Goal: Task Accomplishment & Management: Manage account settings

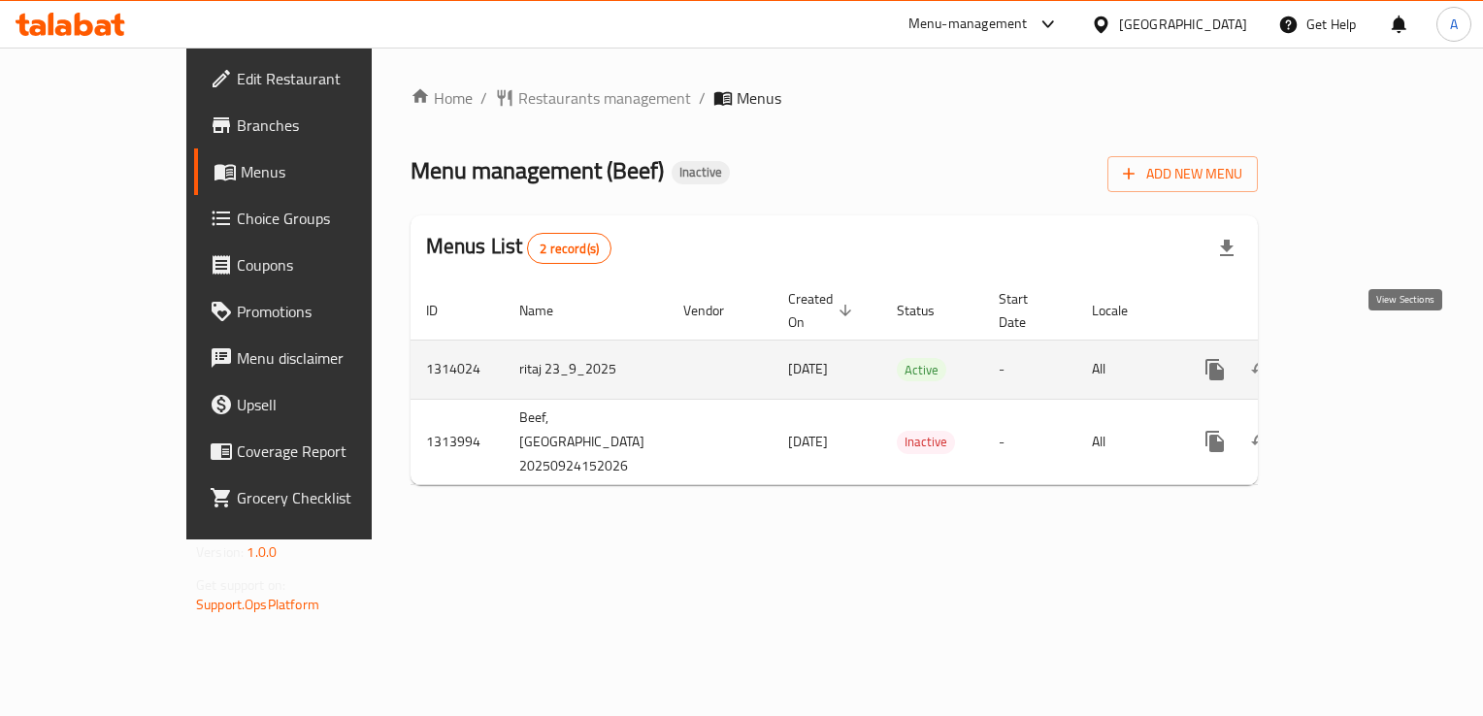
click at [1379, 349] on link "enhanced table" at bounding box center [1355, 370] width 47 height 47
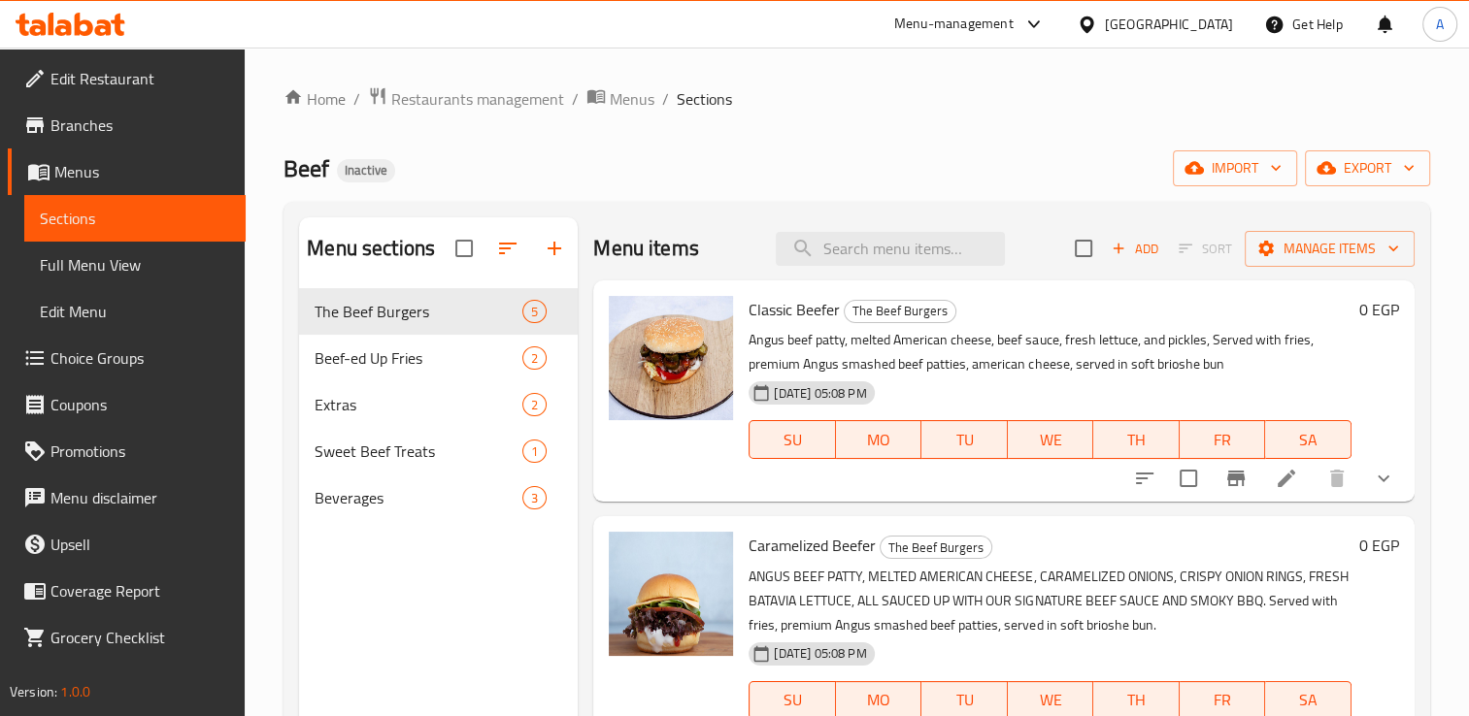
click at [854, 387] on span "[DATE] 05:08 PM" at bounding box center [820, 393] width 108 height 18
click at [1275, 482] on icon at bounding box center [1286, 478] width 23 height 23
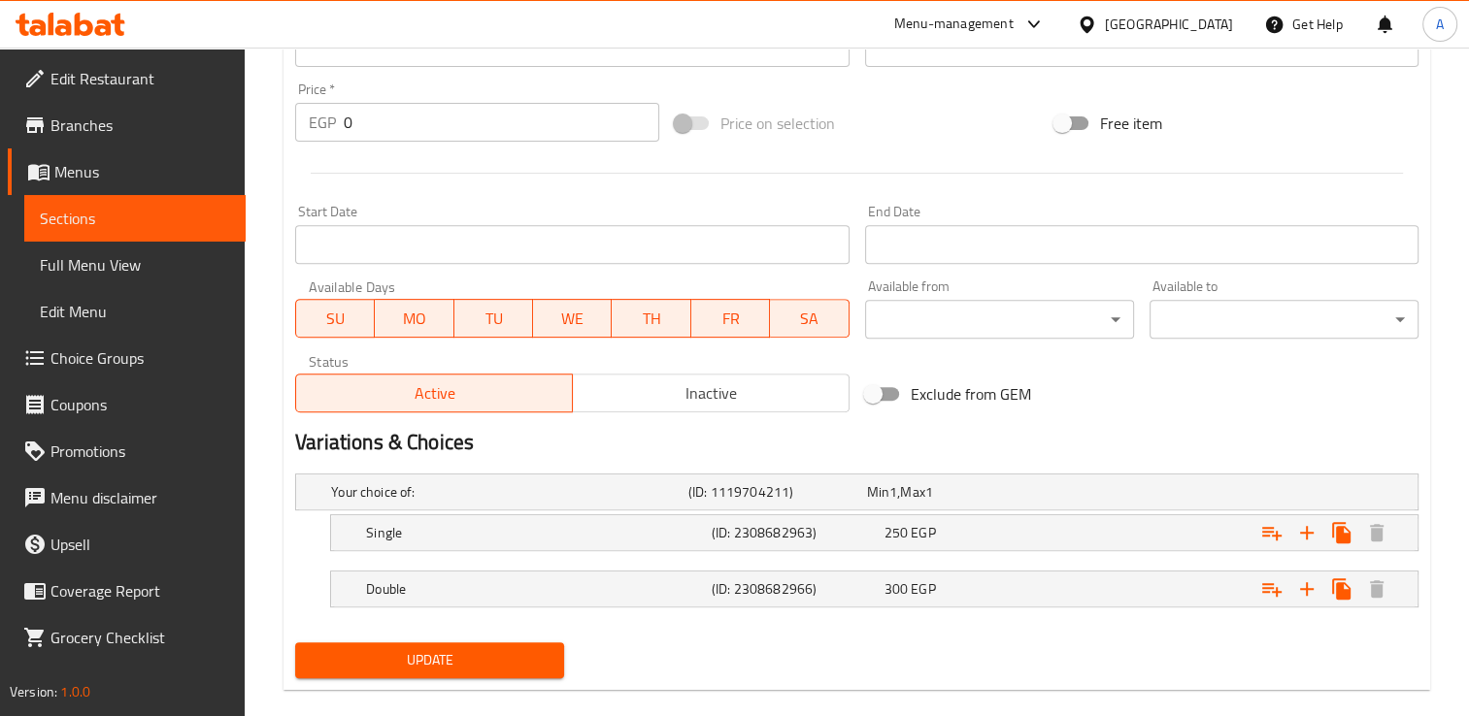
scroll to position [701, 0]
click at [168, 212] on span "Sections" at bounding box center [135, 218] width 190 height 23
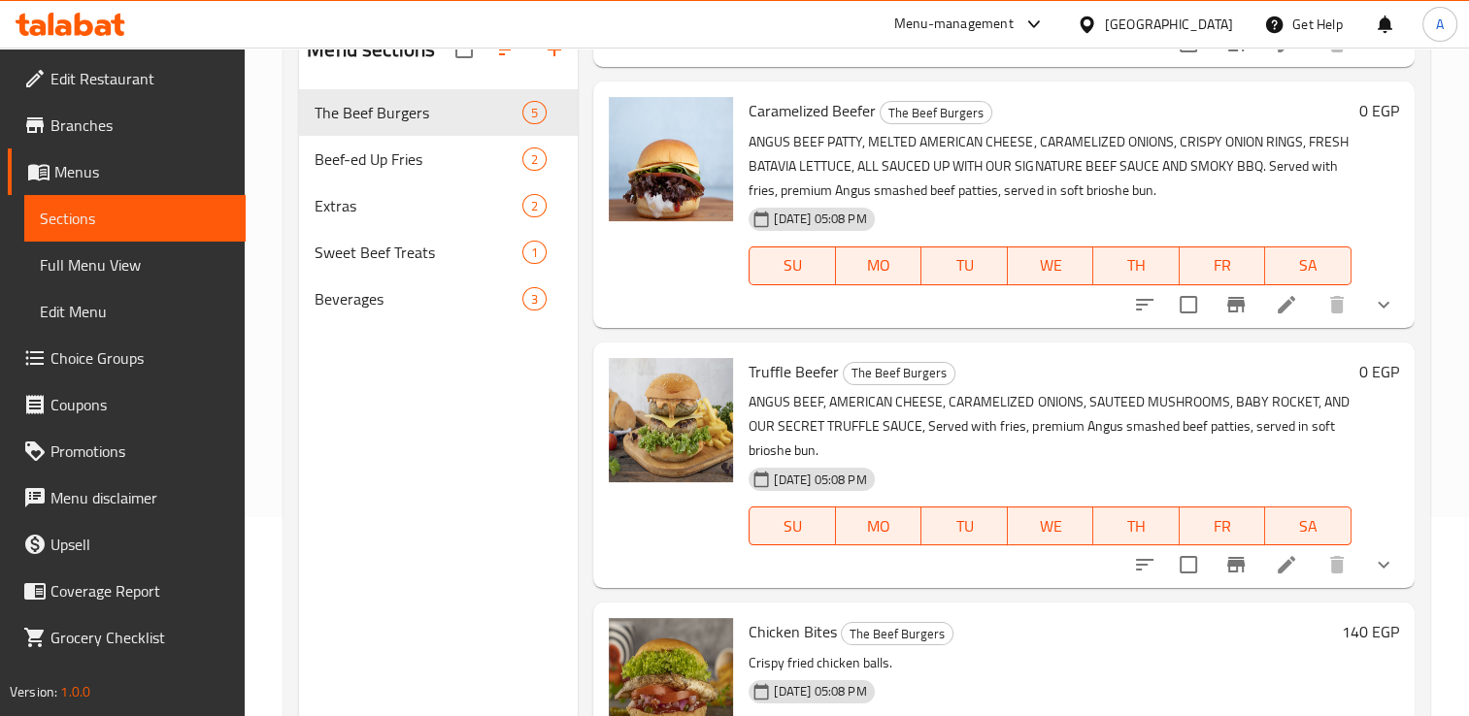
scroll to position [237, 0]
click at [1275, 573] on icon at bounding box center [1286, 563] width 23 height 23
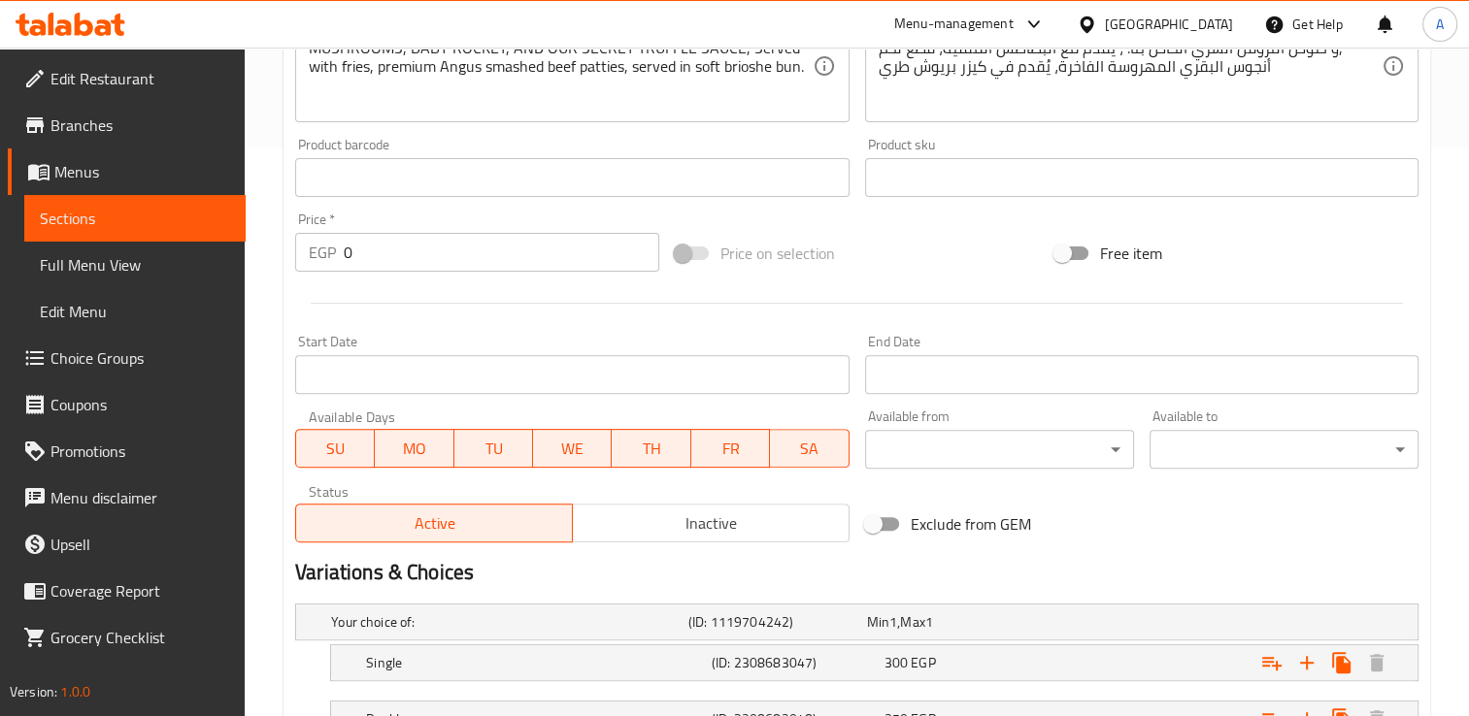
scroll to position [725, 0]
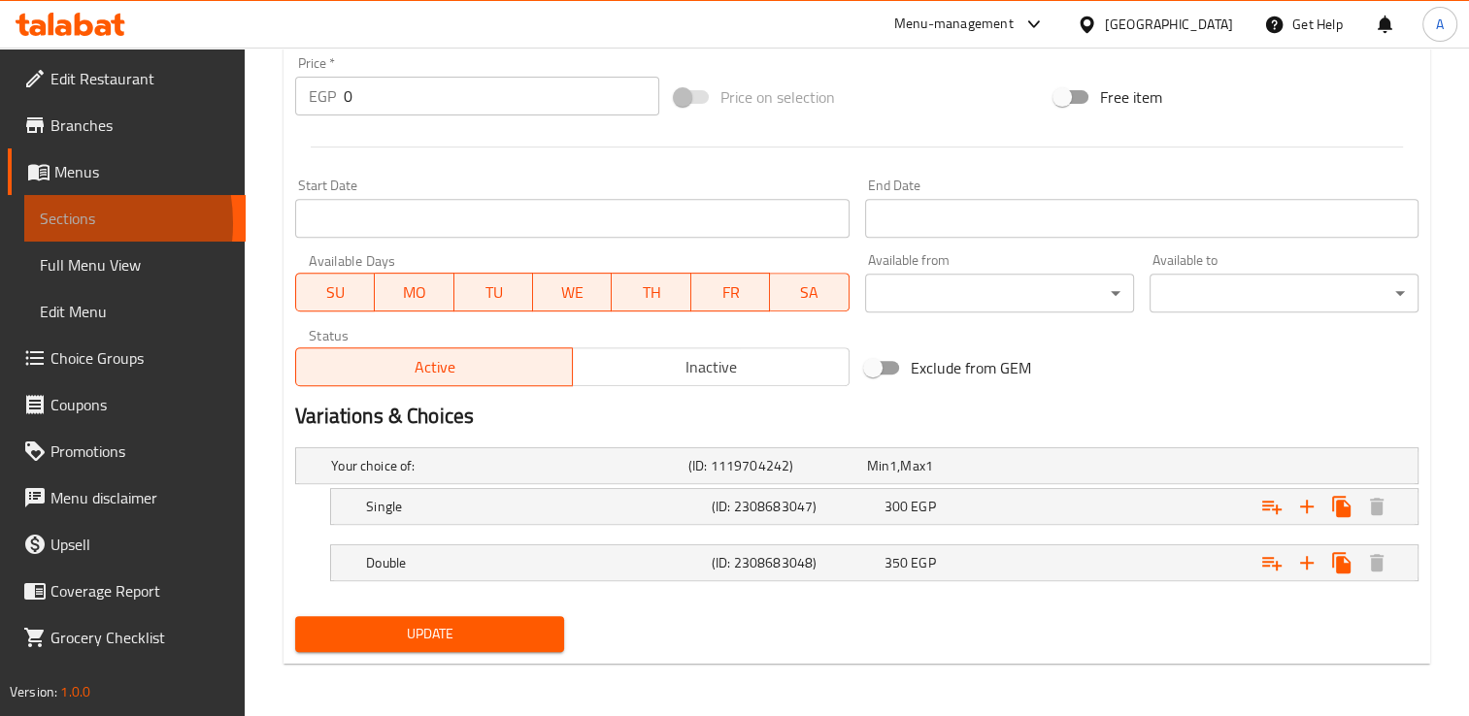
click at [50, 223] on span "Sections" at bounding box center [135, 218] width 190 height 23
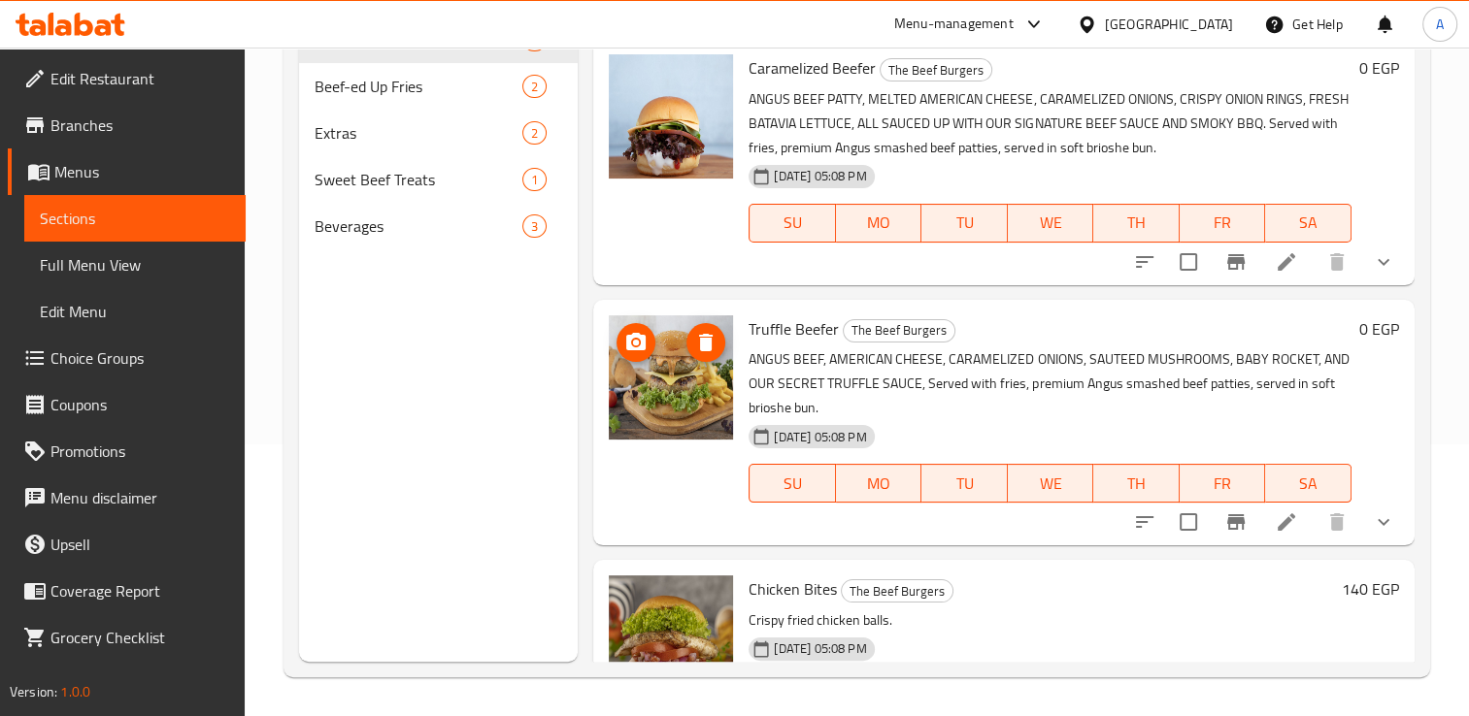
scroll to position [384, 0]
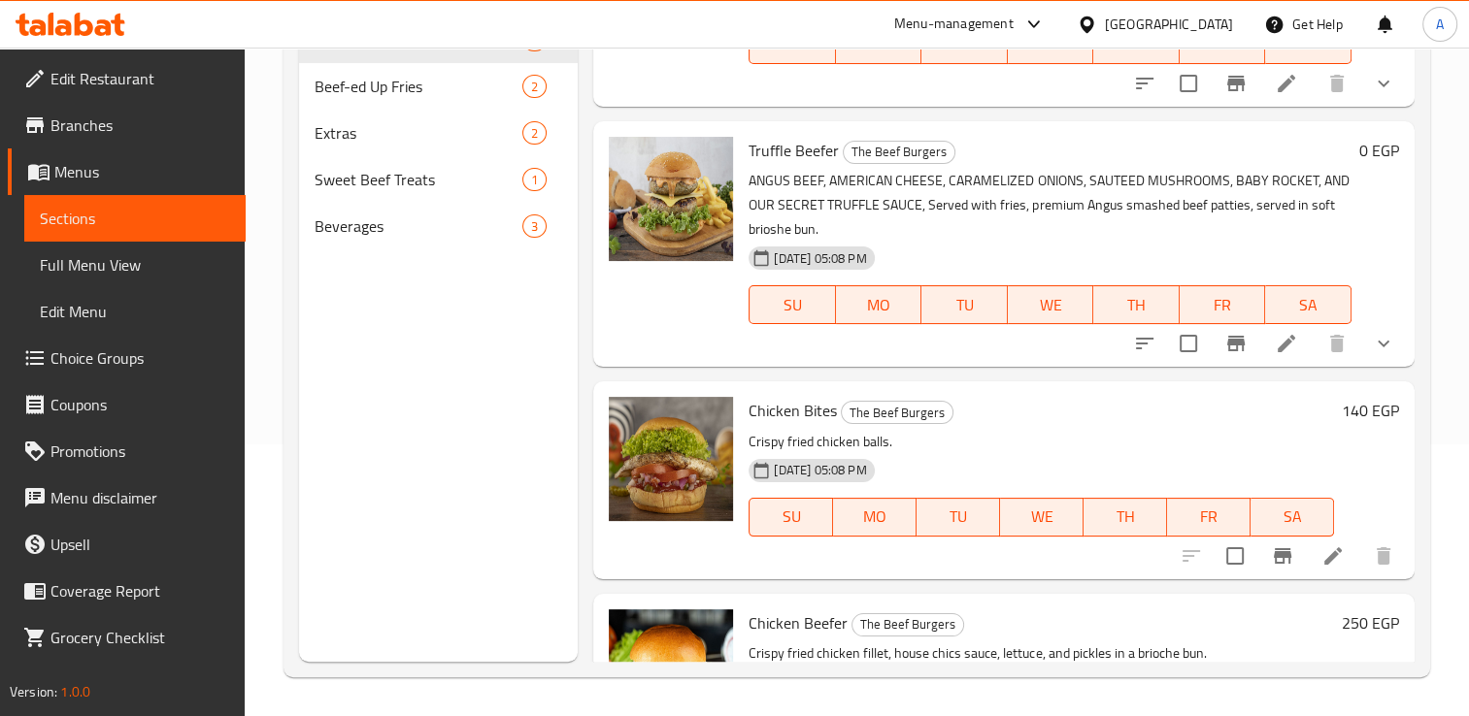
click at [1324, 567] on li at bounding box center [1333, 556] width 54 height 35
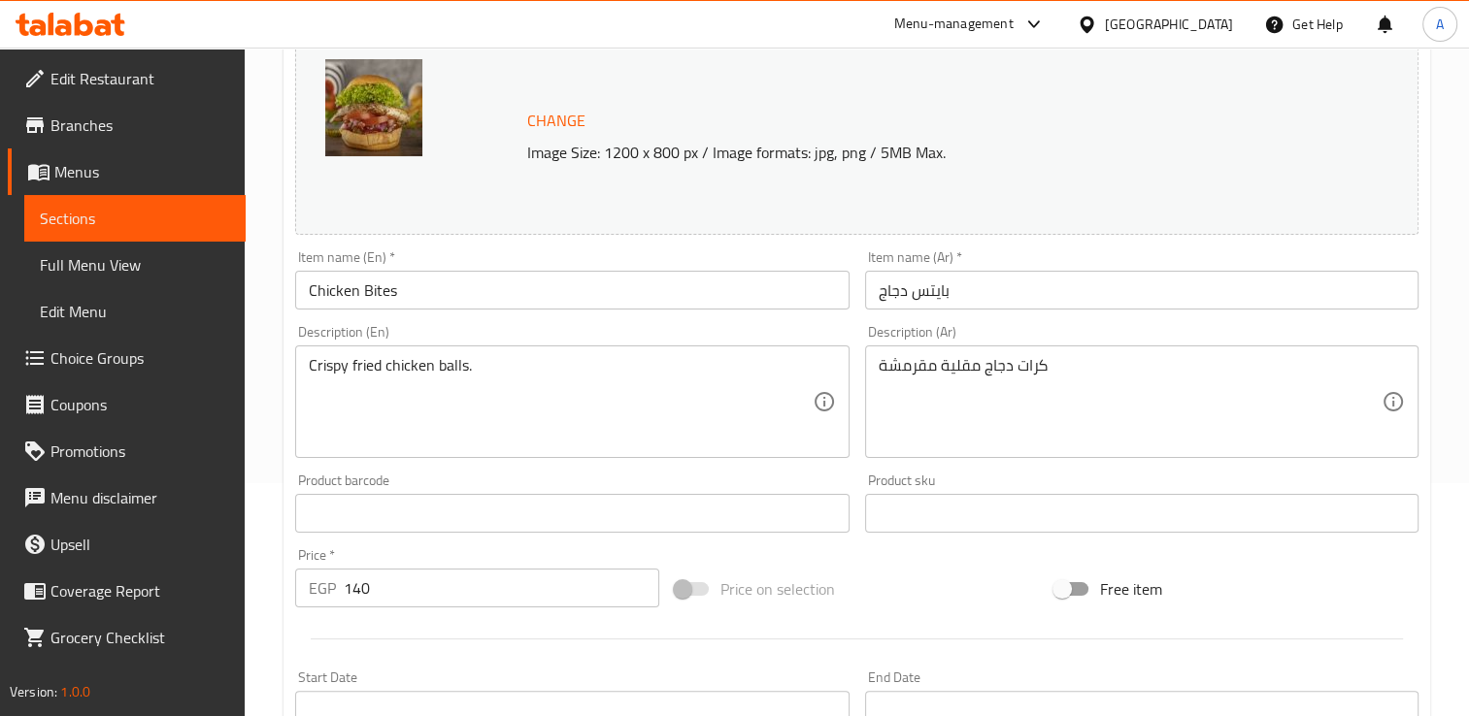
scroll to position [228, 0]
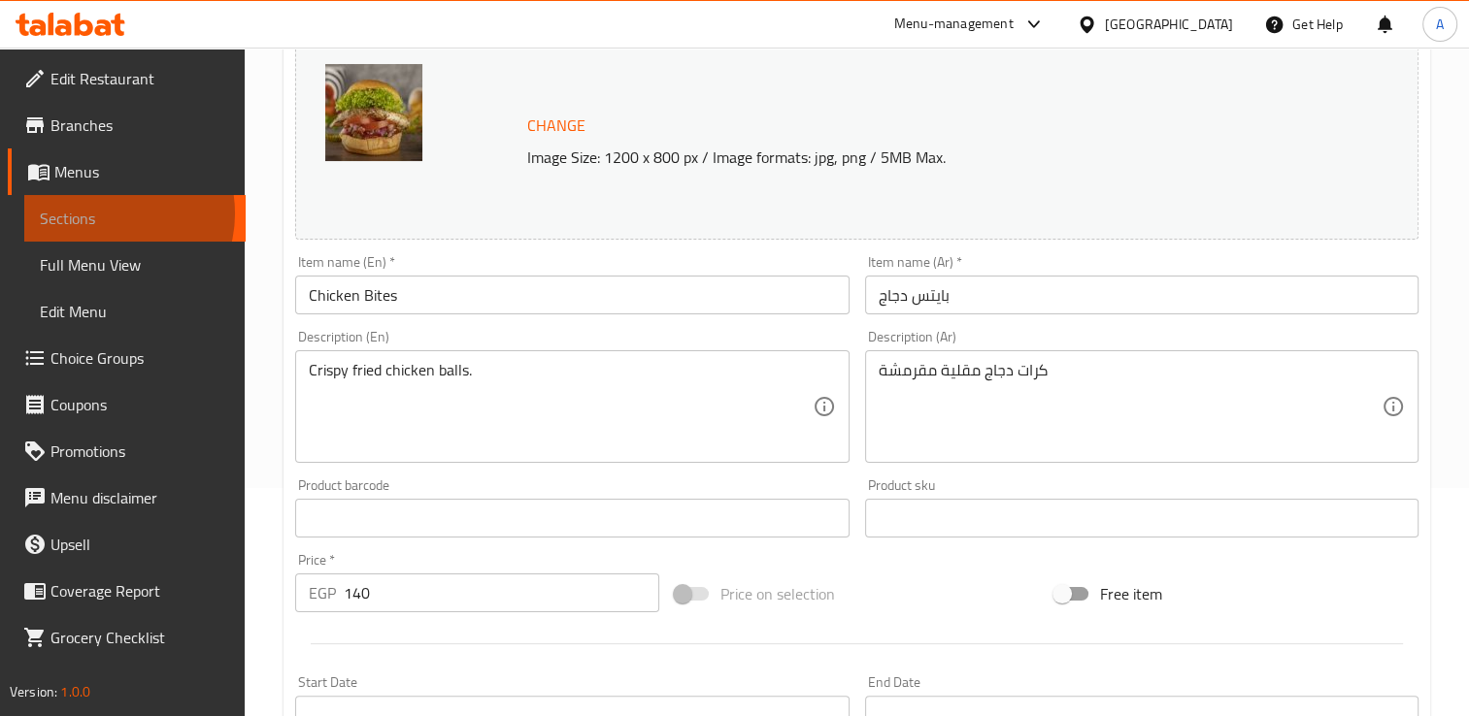
click at [109, 214] on span "Sections" at bounding box center [135, 218] width 190 height 23
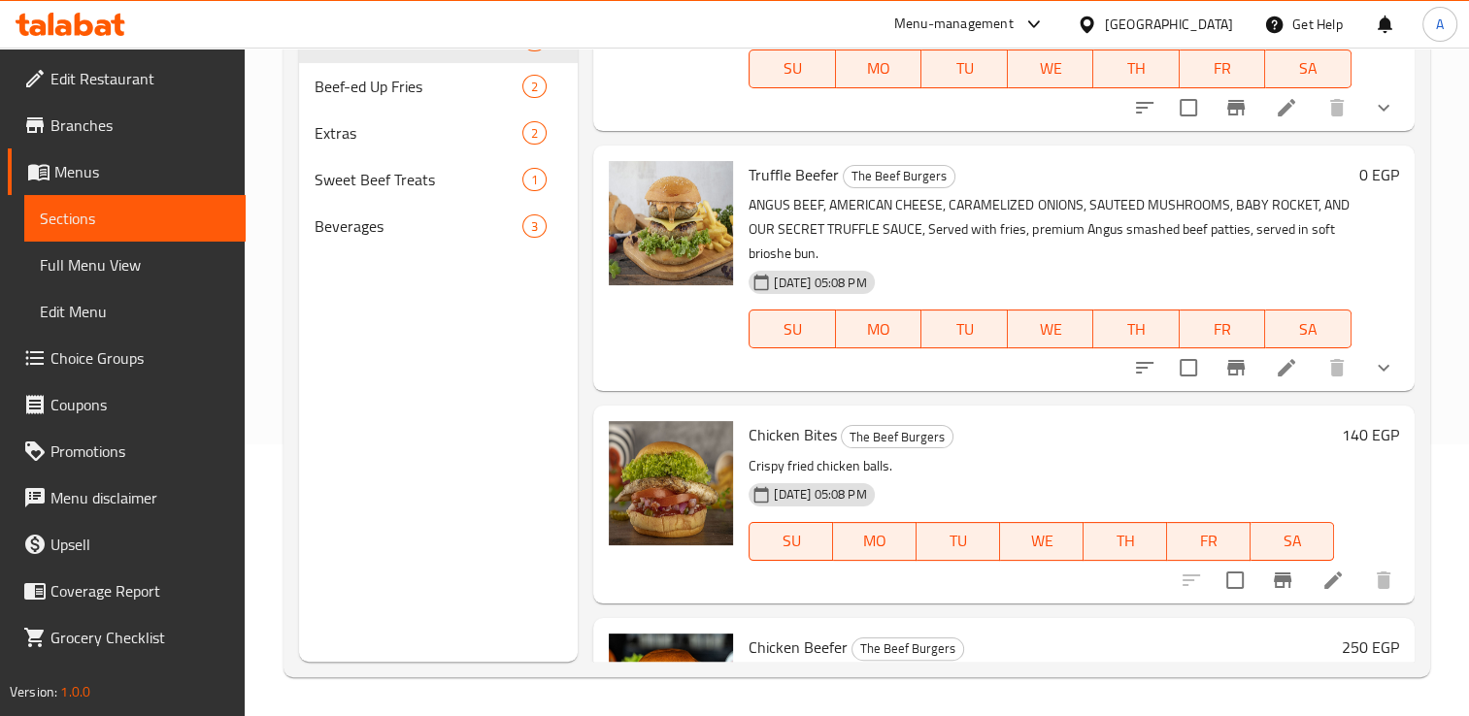
scroll to position [513, 0]
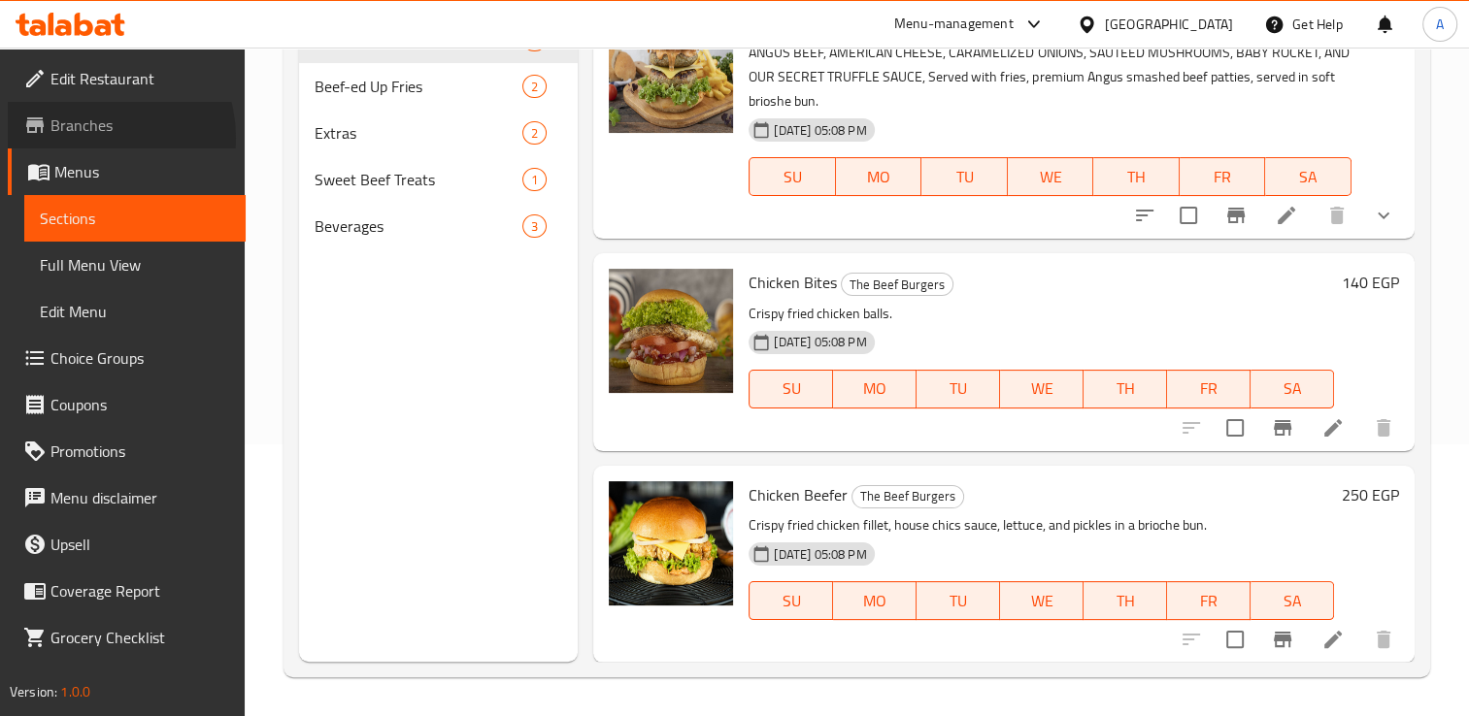
click at [89, 137] on span "Branches" at bounding box center [140, 125] width 180 height 23
